Goal: Transaction & Acquisition: Purchase product/service

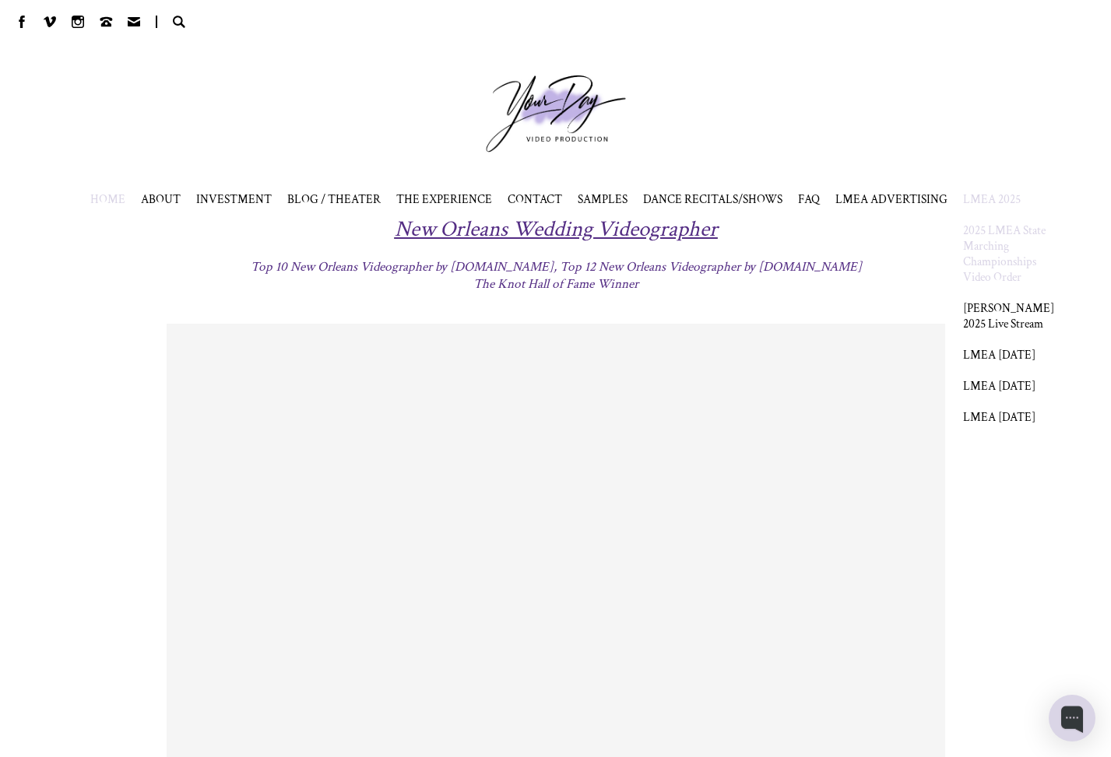
click at [1003, 253] on link "2025 LMEA State Marching Championships Video Order" at bounding box center [1008, 254] width 91 height 62
click at [992, 198] on span "LMEA 2025" at bounding box center [992, 199] width 58 height 16
click at [992, 202] on span "LMEA 2025" at bounding box center [992, 199] width 58 height 16
click at [982, 324] on div "HOME" at bounding box center [555, 378] width 1111 height 757
click at [985, 203] on span "LMEA 2025" at bounding box center [992, 199] width 58 height 16
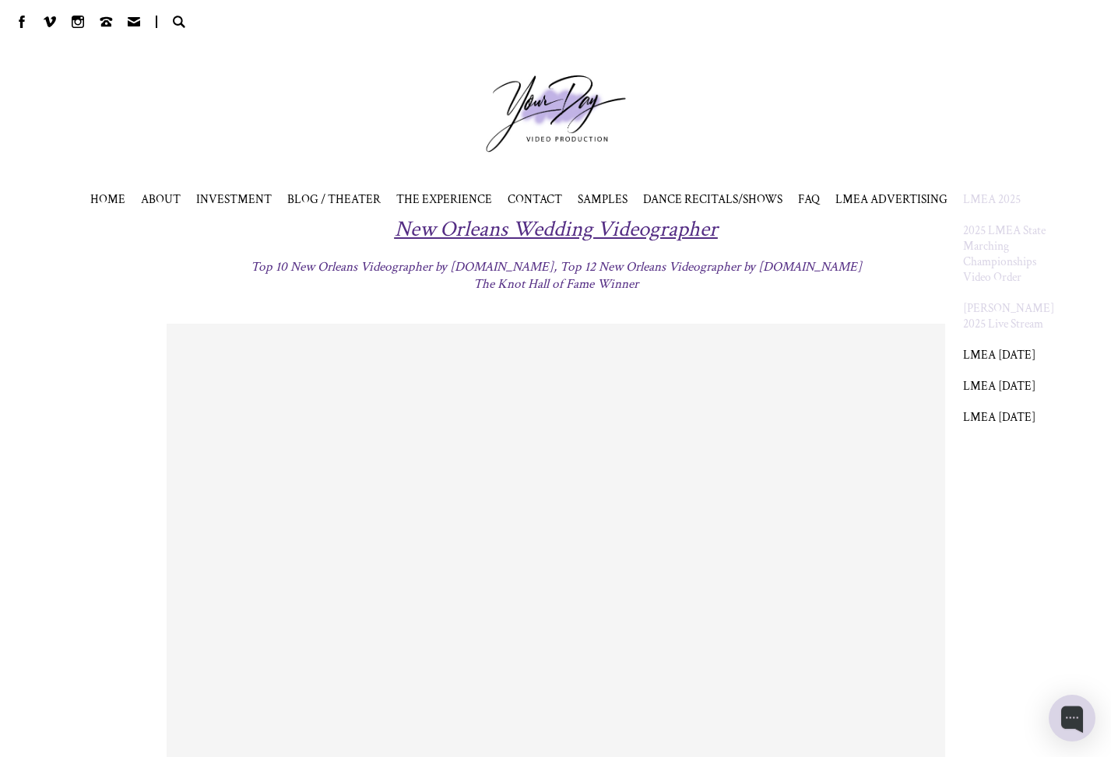
click at [976, 323] on link "[PERSON_NAME] 2025 Live Stream" at bounding box center [1008, 315] width 91 height 31
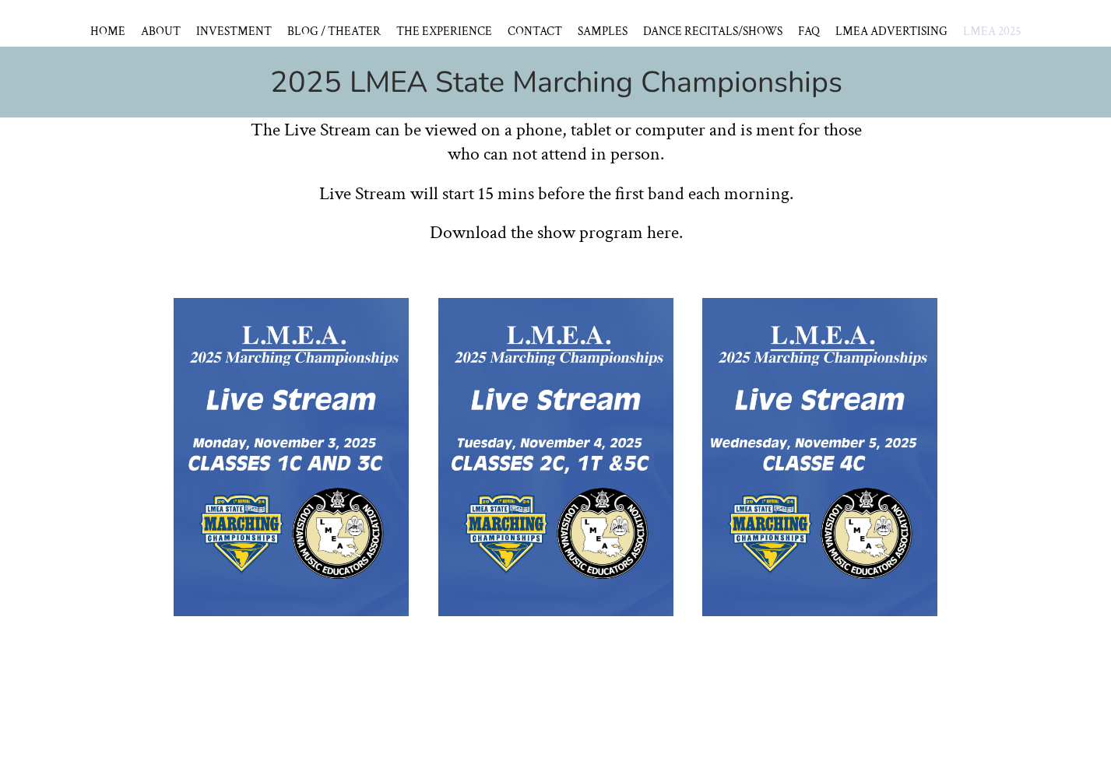
scroll to position [286, 0]
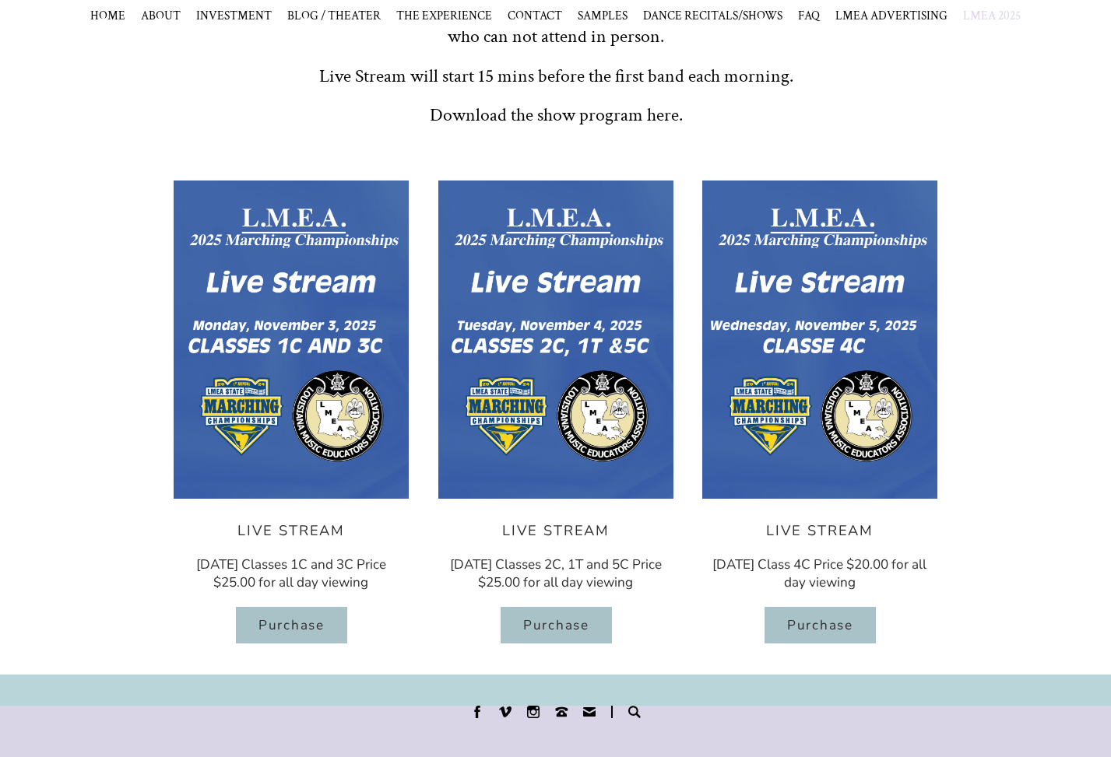
click at [248, 644] on span "Purchase" at bounding box center [290, 625] width 111 height 37
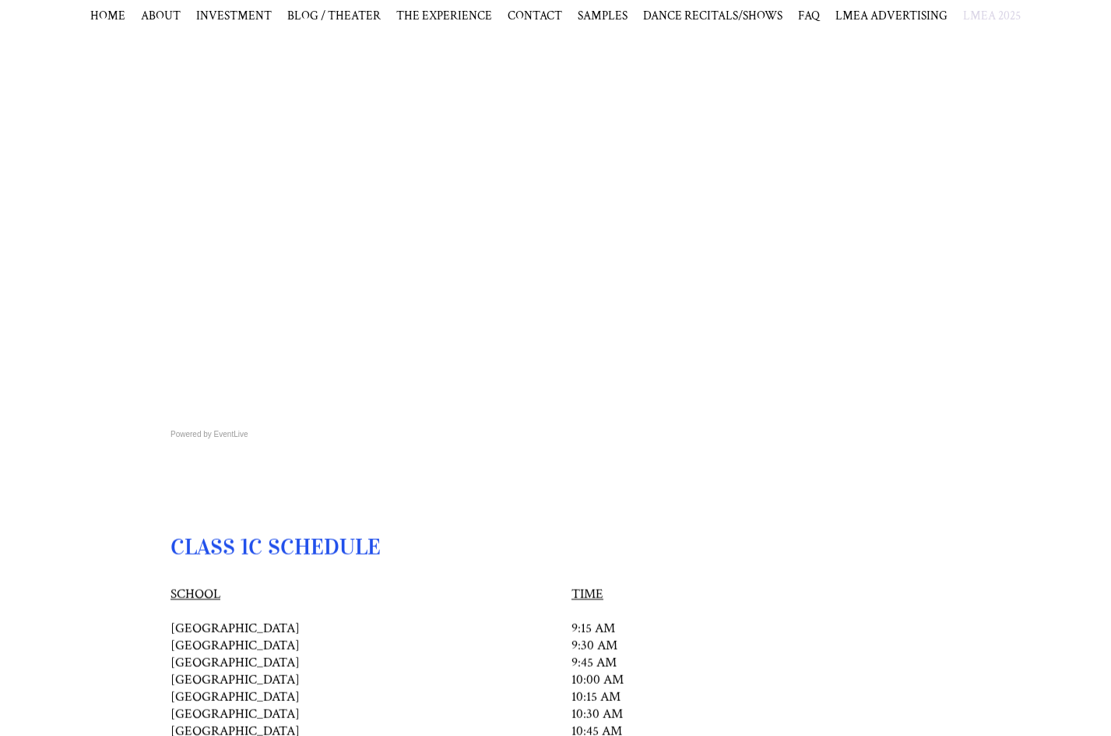
scroll to position [616, 0]
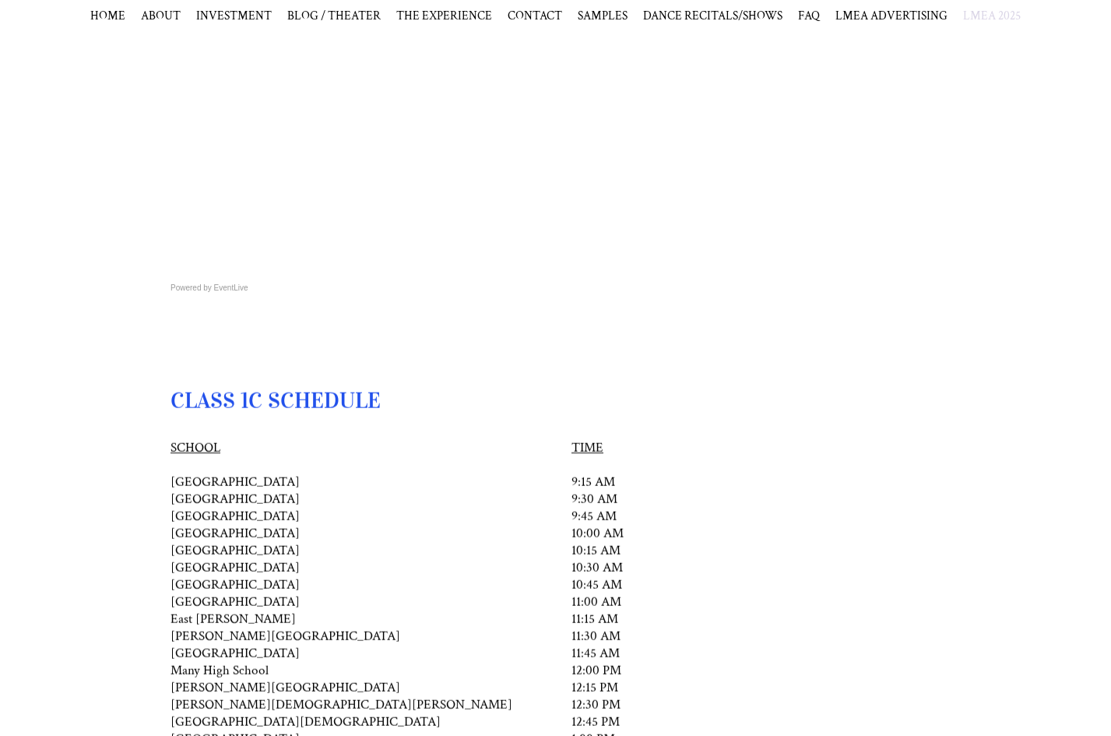
click at [462, 356] on div at bounding box center [555, 362] width 1111 height 47
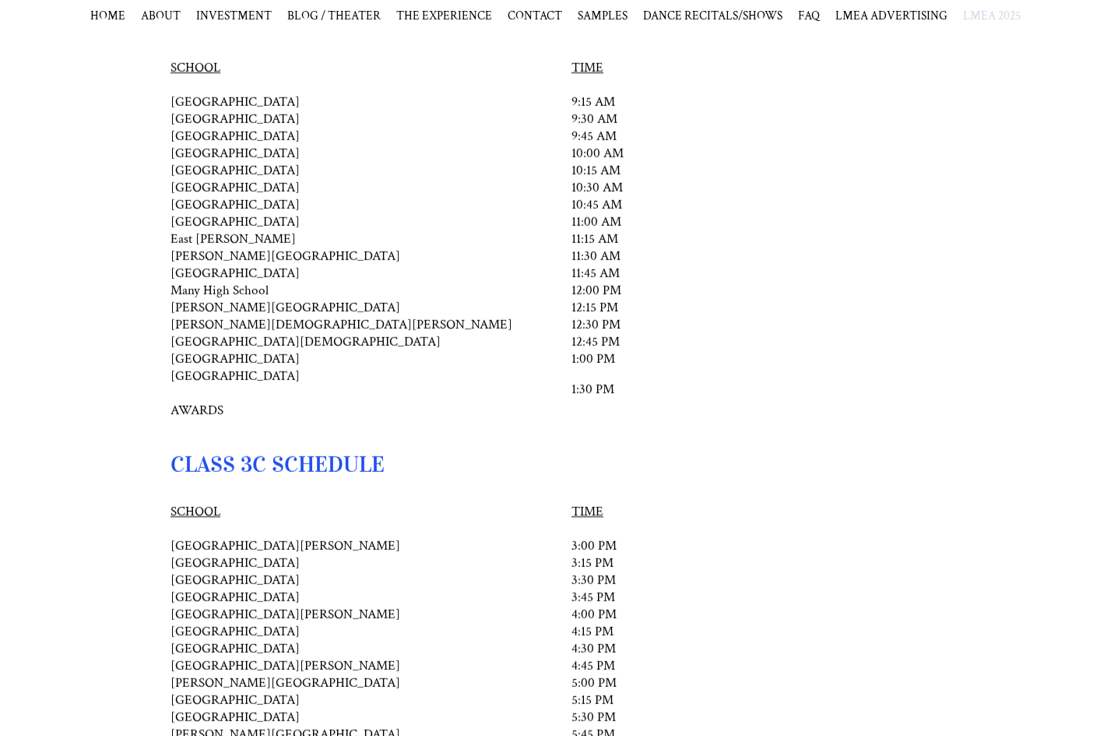
scroll to position [212, 0]
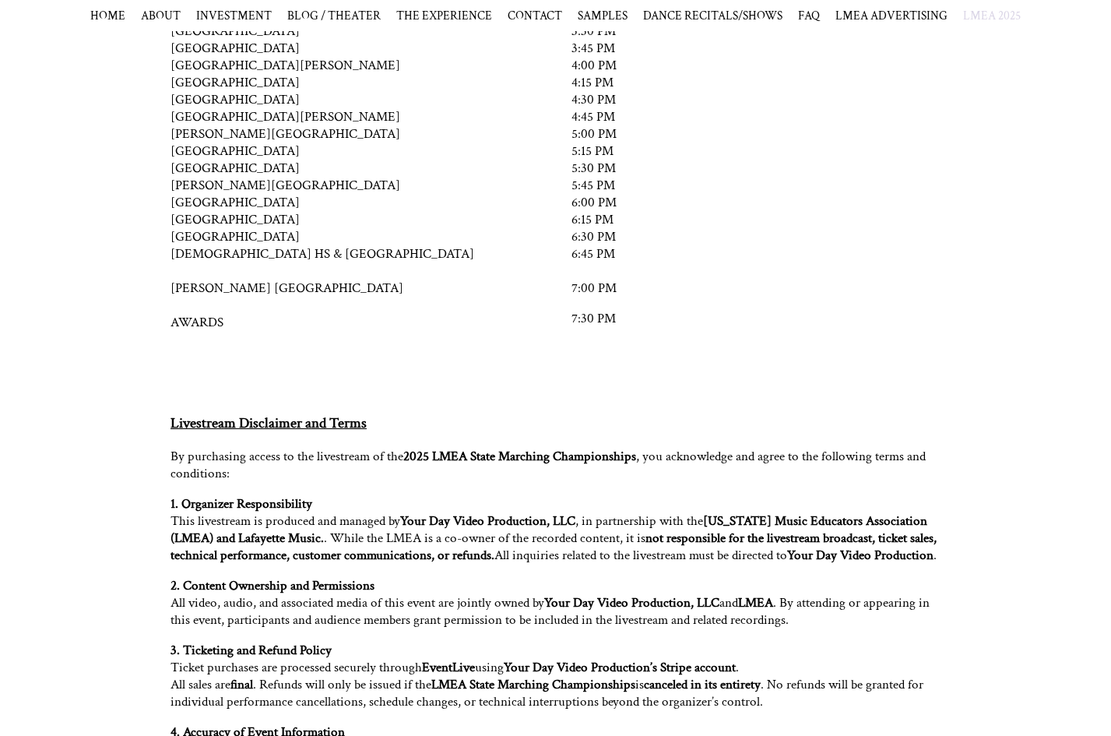
scroll to position [1502, 0]
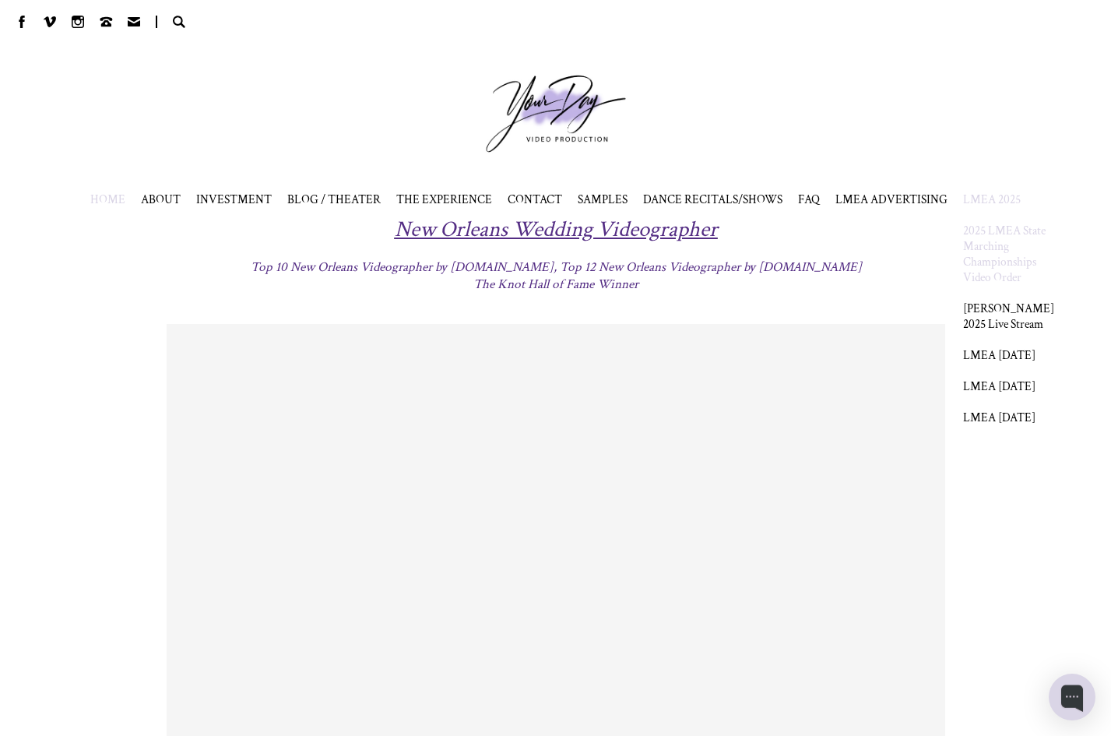
click at [998, 254] on link "2025 LMEA State Marching Championships Video Order" at bounding box center [1008, 254] width 91 height 62
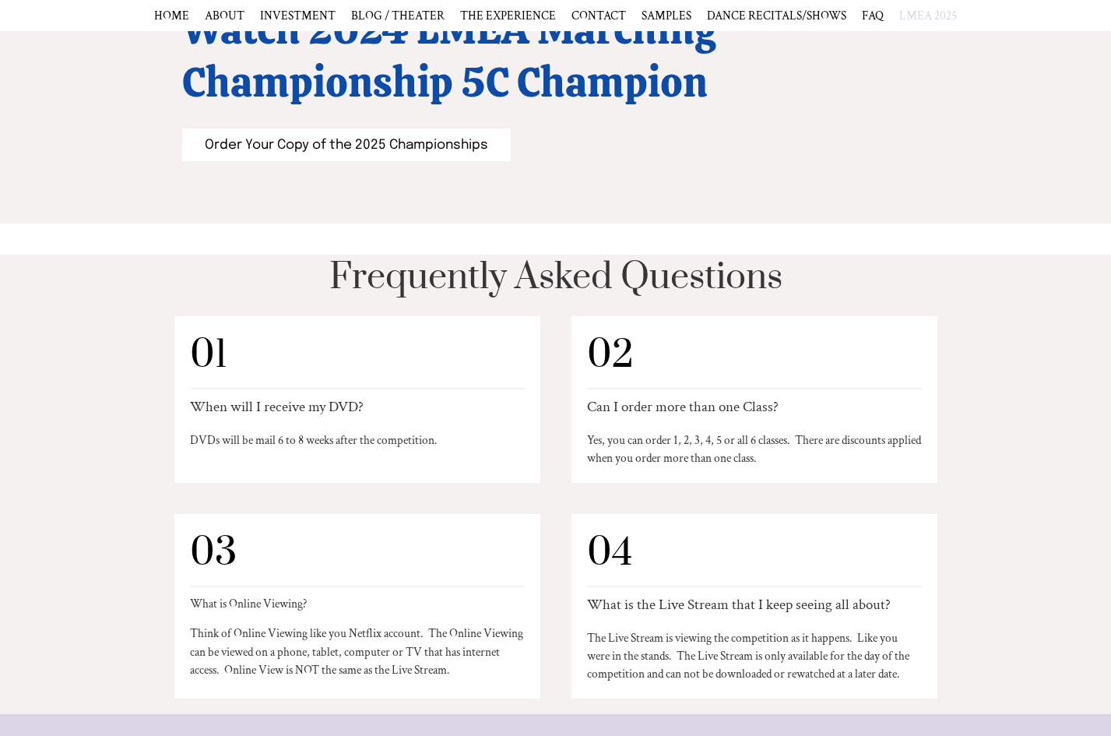
scroll to position [1497, 0]
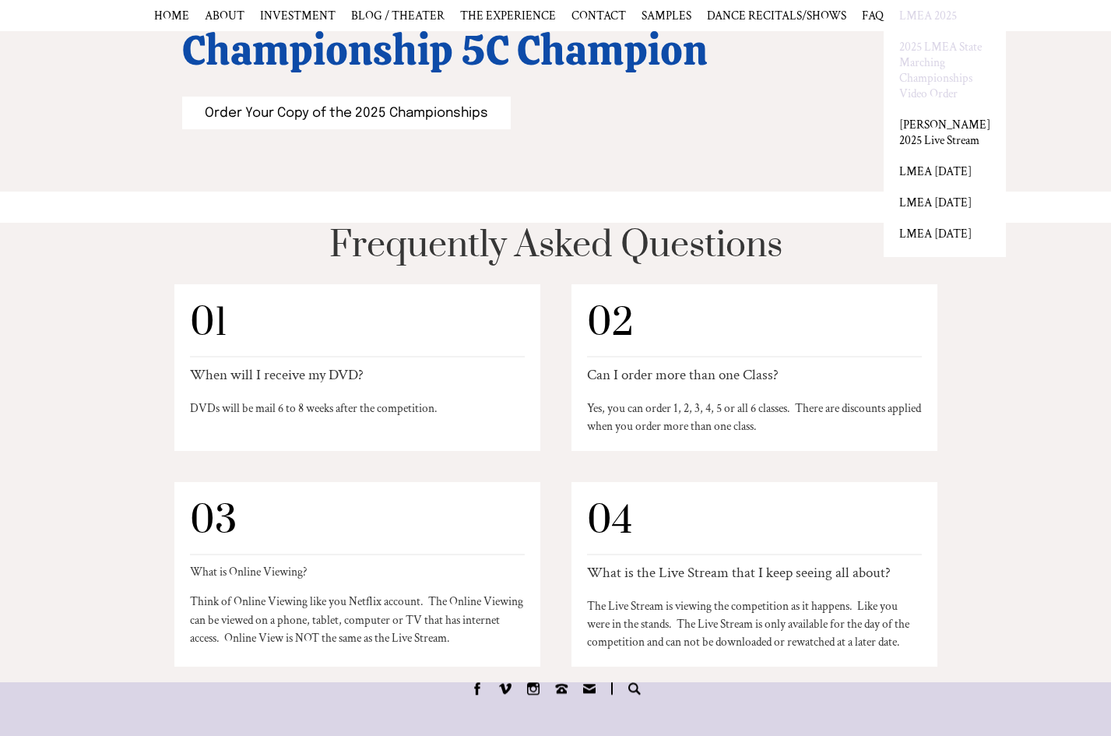
click at [932, 13] on span "LMEA 2025" at bounding box center [928, 16] width 58 height 16
click at [929, 69] on link "2025 LMEA State Marching Championships Video Order" at bounding box center [944, 70] width 91 height 62
